Goal: Information Seeking & Learning: Learn about a topic

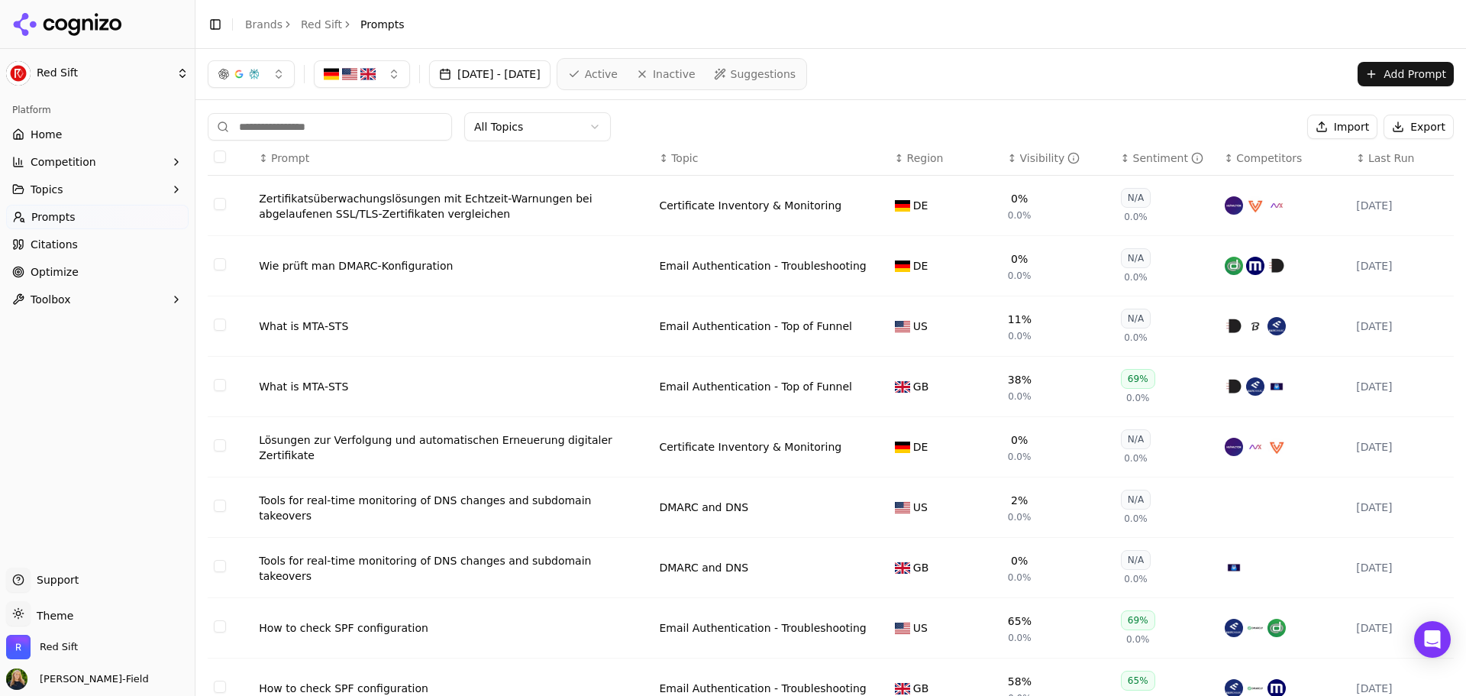
click at [52, 213] on span "Prompts" at bounding box center [53, 216] width 44 height 15
click at [403, 73] on button "button" at bounding box center [362, 73] width 96 height 27
click at [390, 137] on div "[GEOGRAPHIC_DATA]" at bounding box center [398, 134] width 161 height 24
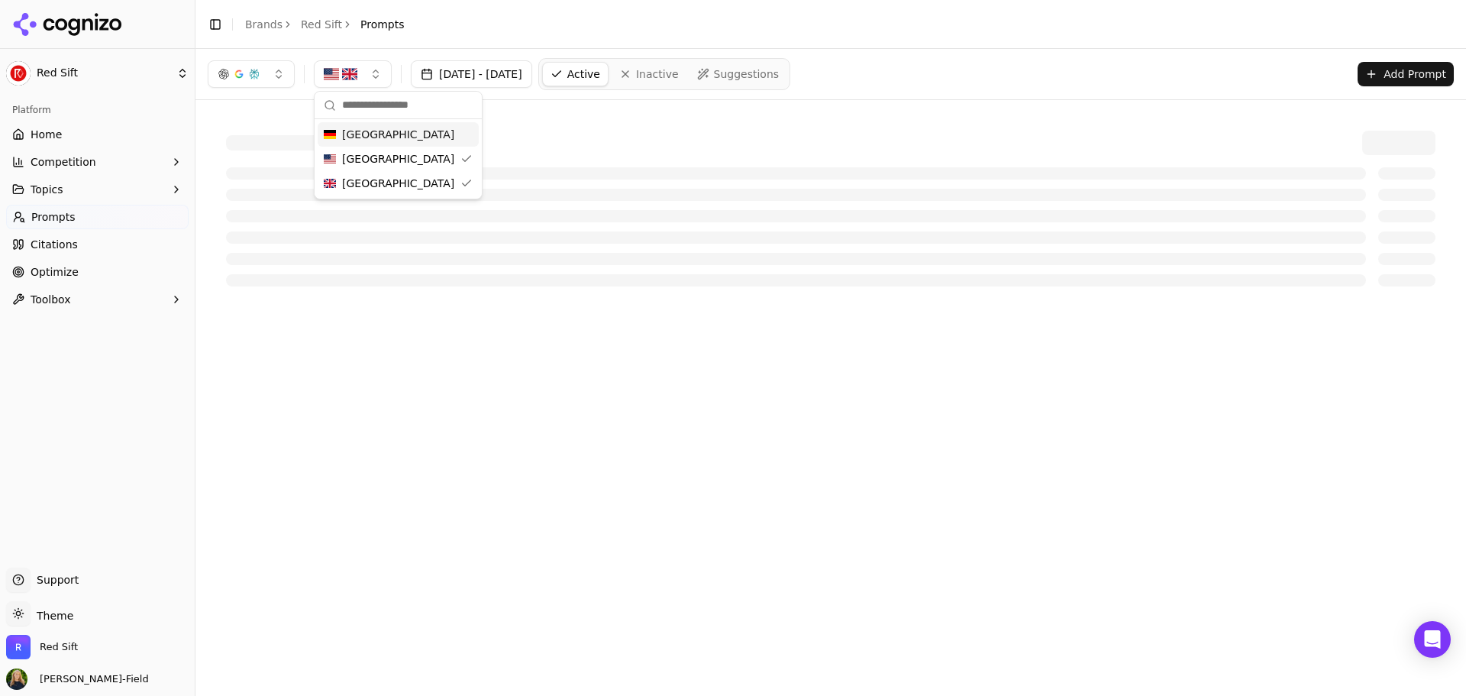
click at [431, 39] on header "Toggle Sidebar Brands Red Sift Prompts" at bounding box center [830, 24] width 1271 height 49
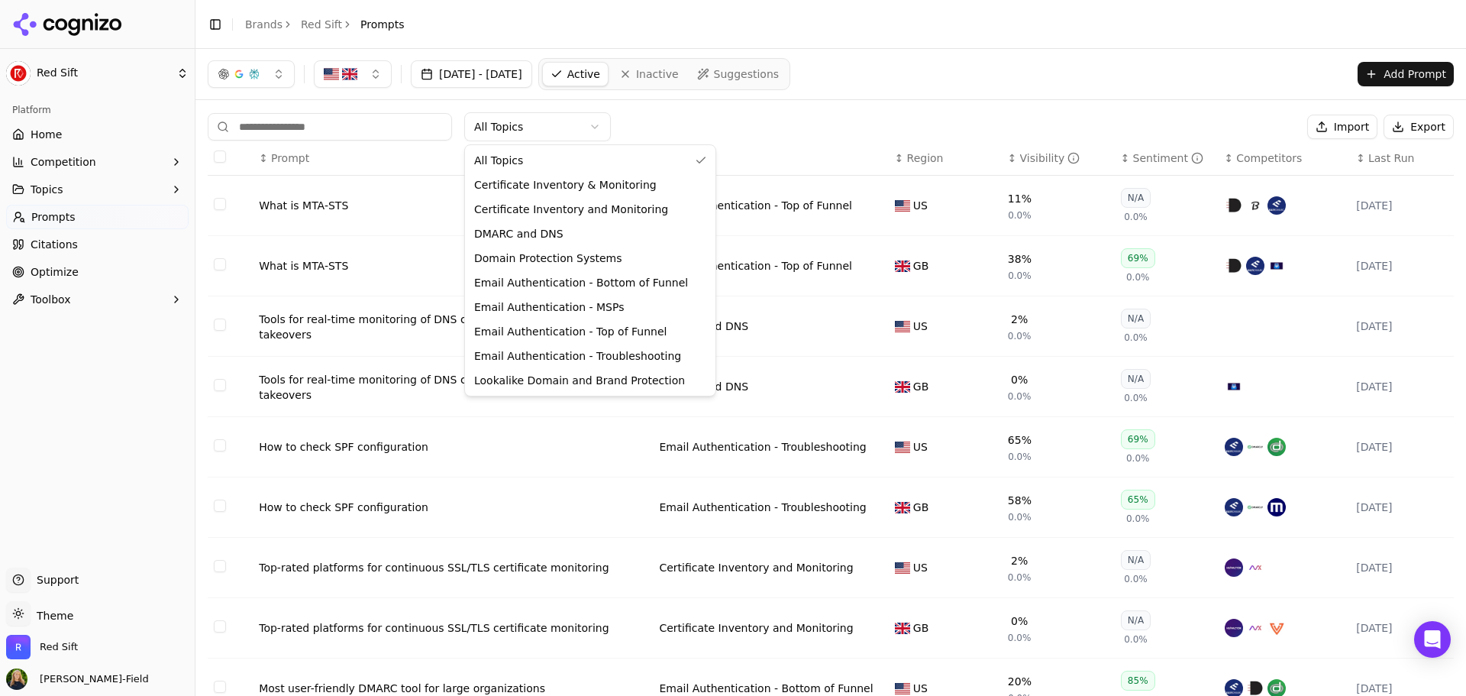
click at [558, 129] on html "Red Sift Platform Home Competition Topics Prompts Citations Optimize Toolbox Su…" at bounding box center [733, 348] width 1466 height 696
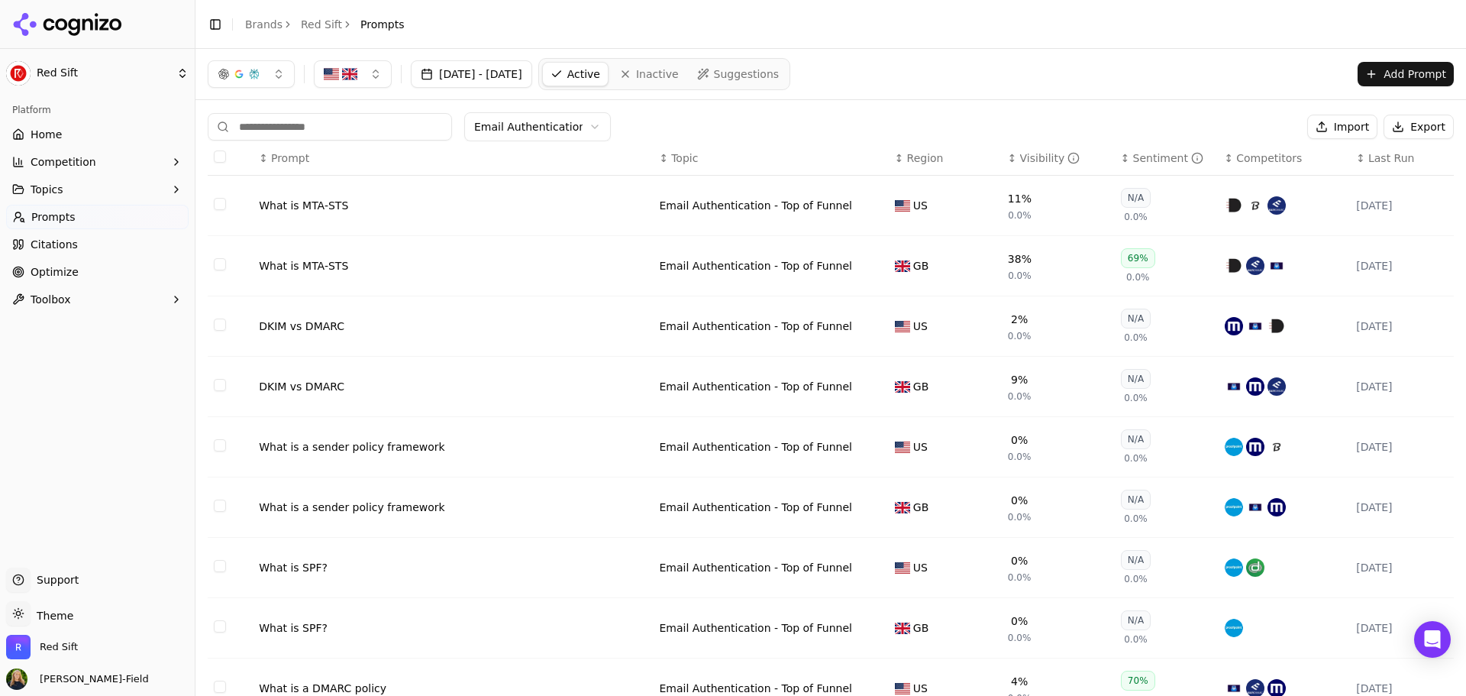
click at [299, 264] on div "What is MTA-STS" at bounding box center [453, 265] width 388 height 15
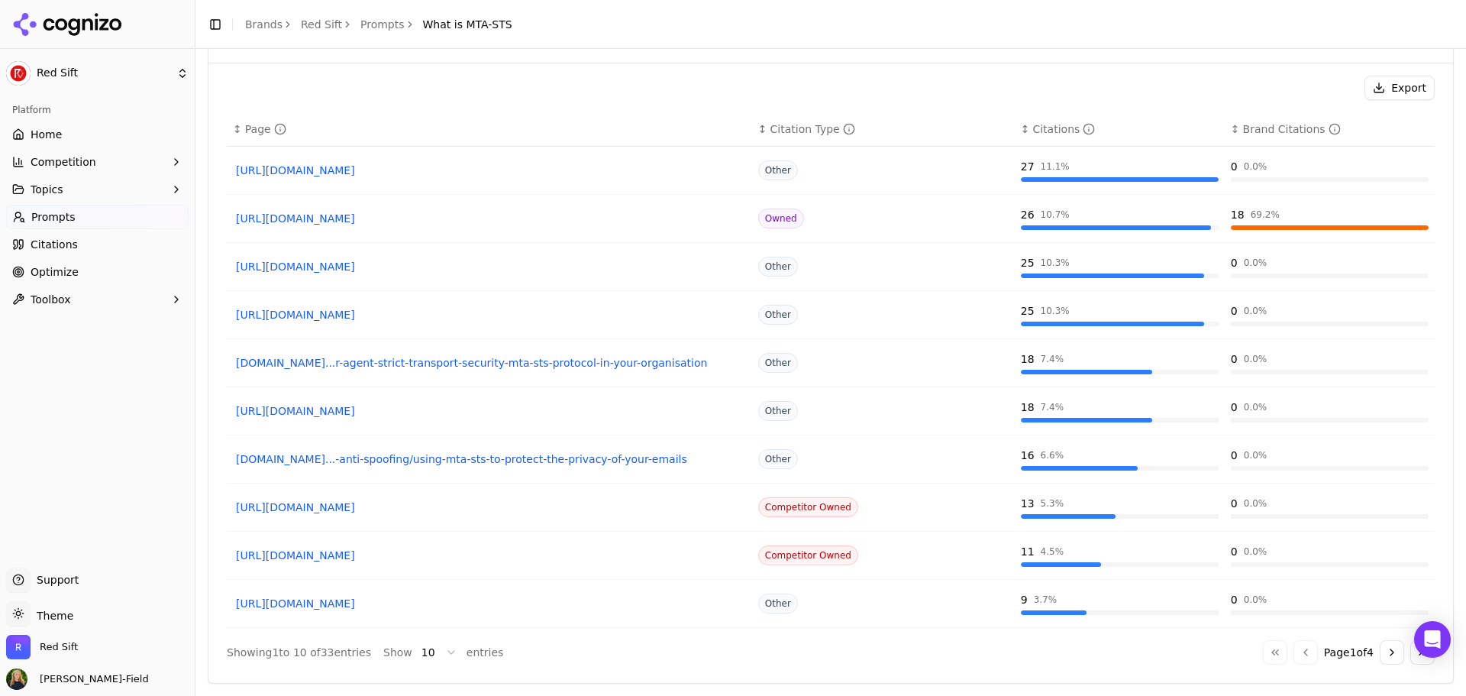
scroll to position [1165, 0]
